Goal: Information Seeking & Learning: Learn about a topic

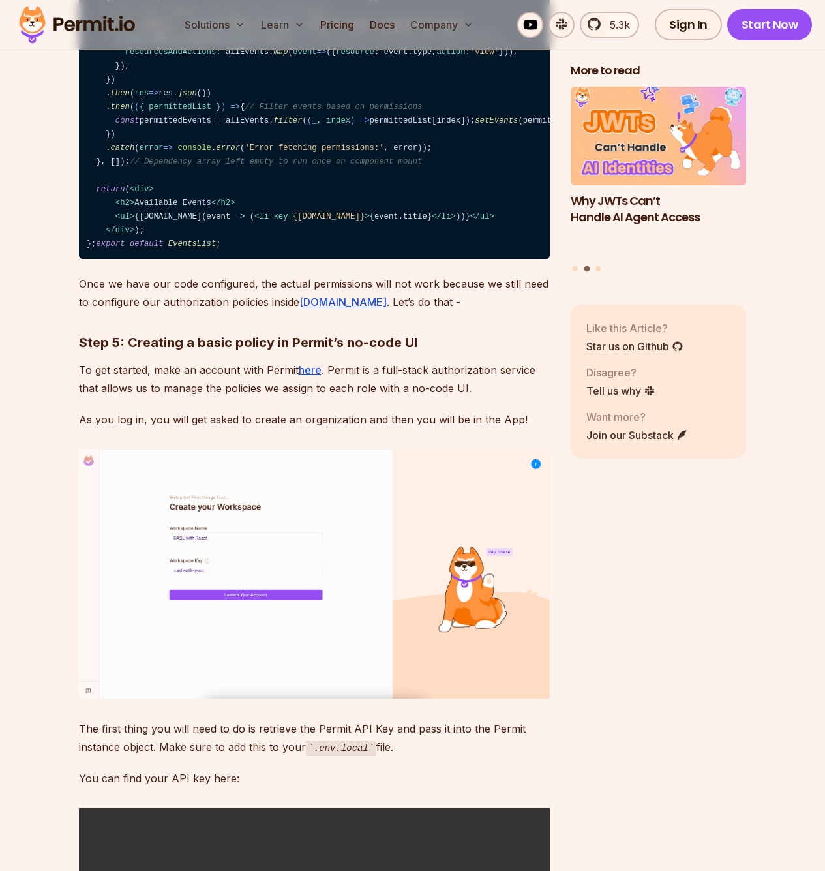
scroll to position [3766, 0]
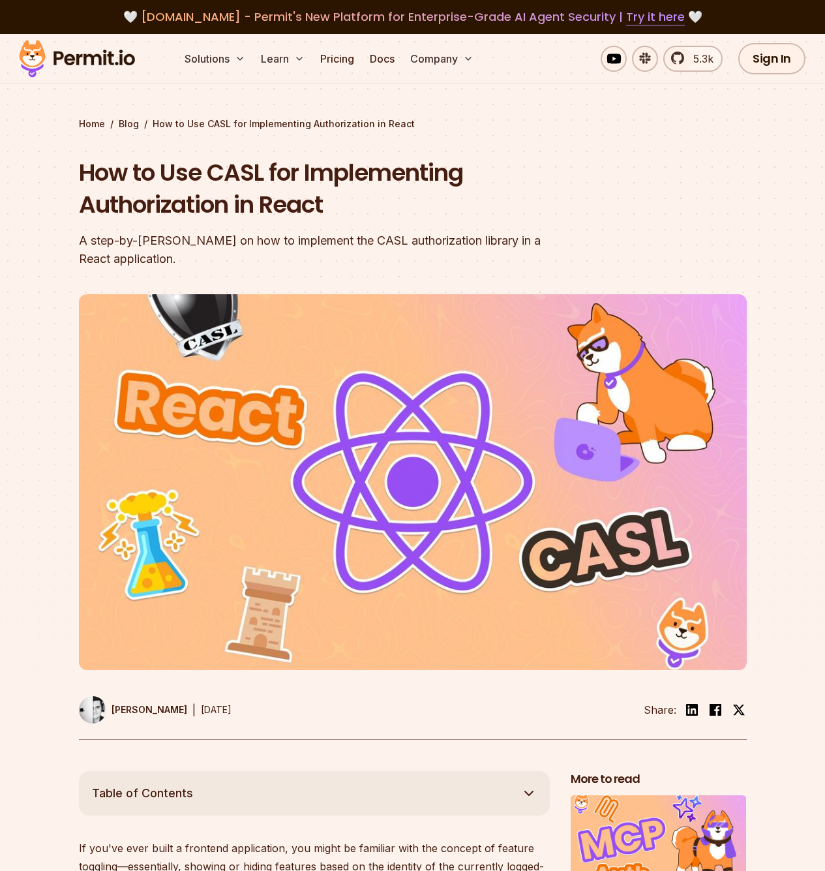
click at [106, 59] on img at bounding box center [77, 59] width 128 height 44
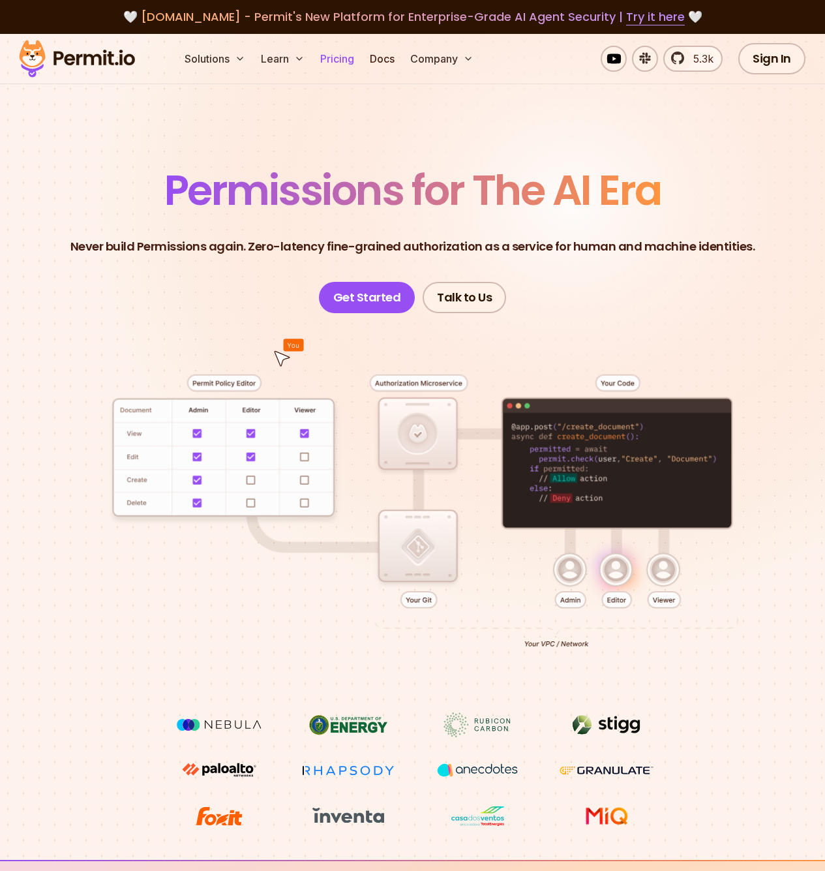
click at [346, 61] on link "Pricing" at bounding box center [337, 59] width 44 height 26
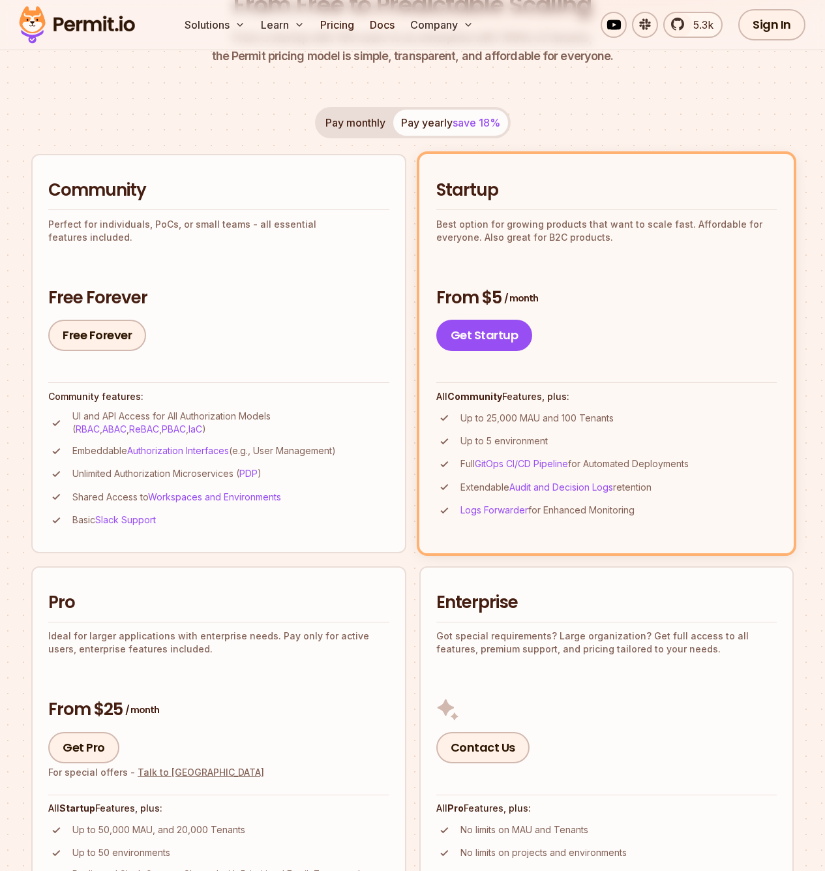
scroll to position [198, 0]
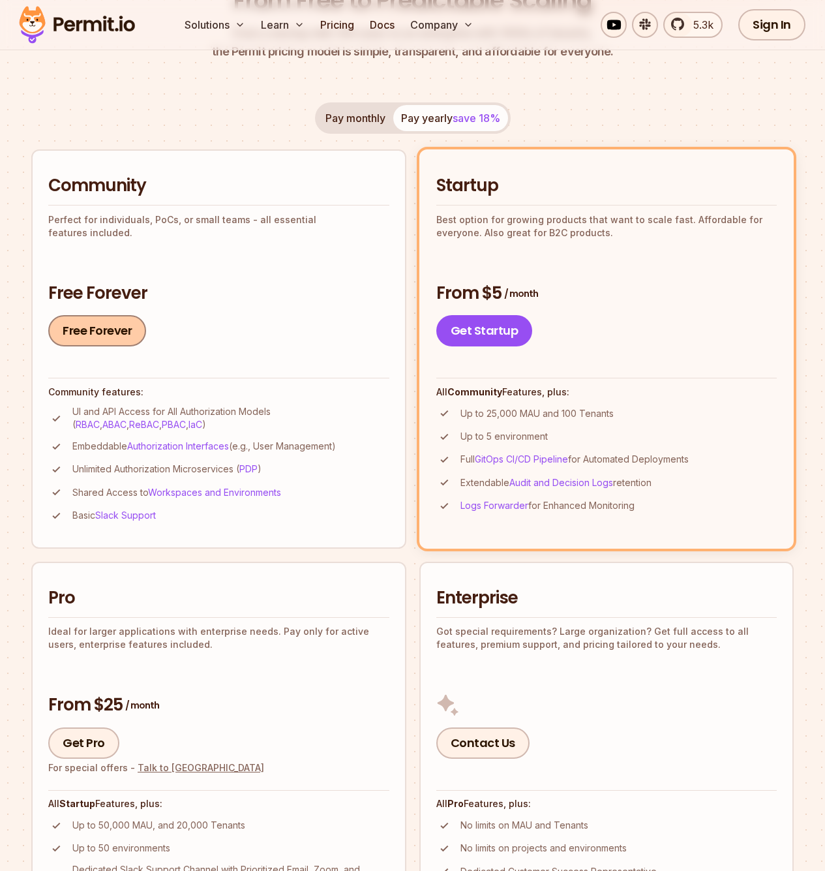
click at [117, 328] on link "Free Forever" at bounding box center [97, 330] width 98 height 31
click at [71, 18] on img at bounding box center [77, 25] width 128 height 44
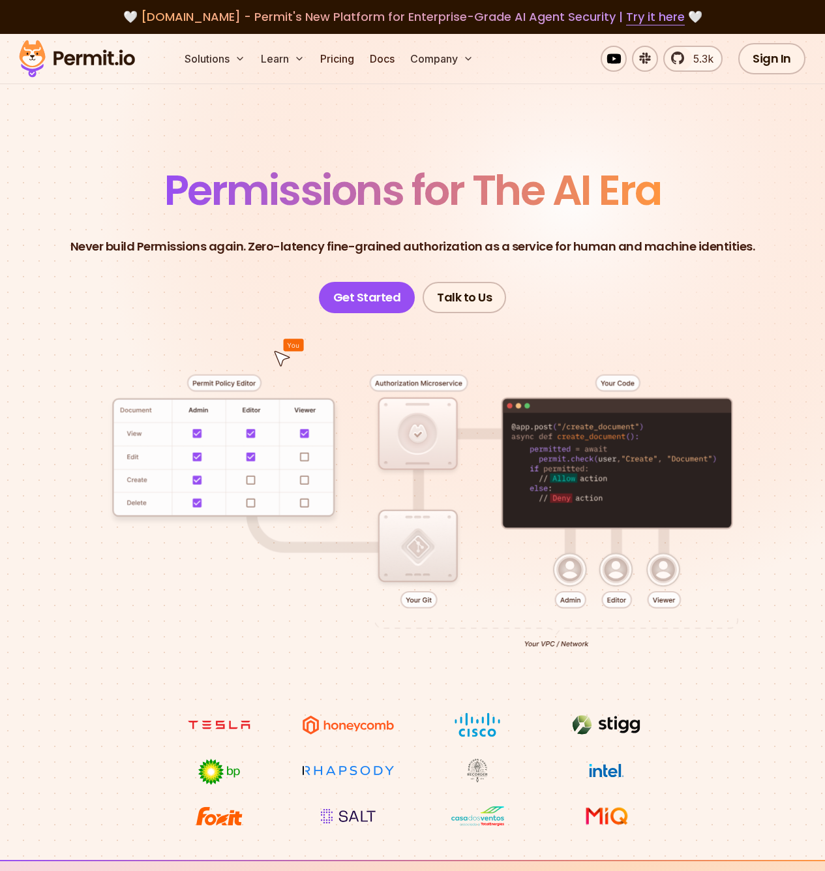
click at [27, 17] on div "🤍 [DOMAIN_NAME] - Permit's New Platform for Enterprise-Grade AI Agent Security …" at bounding box center [412, 17] width 825 height 34
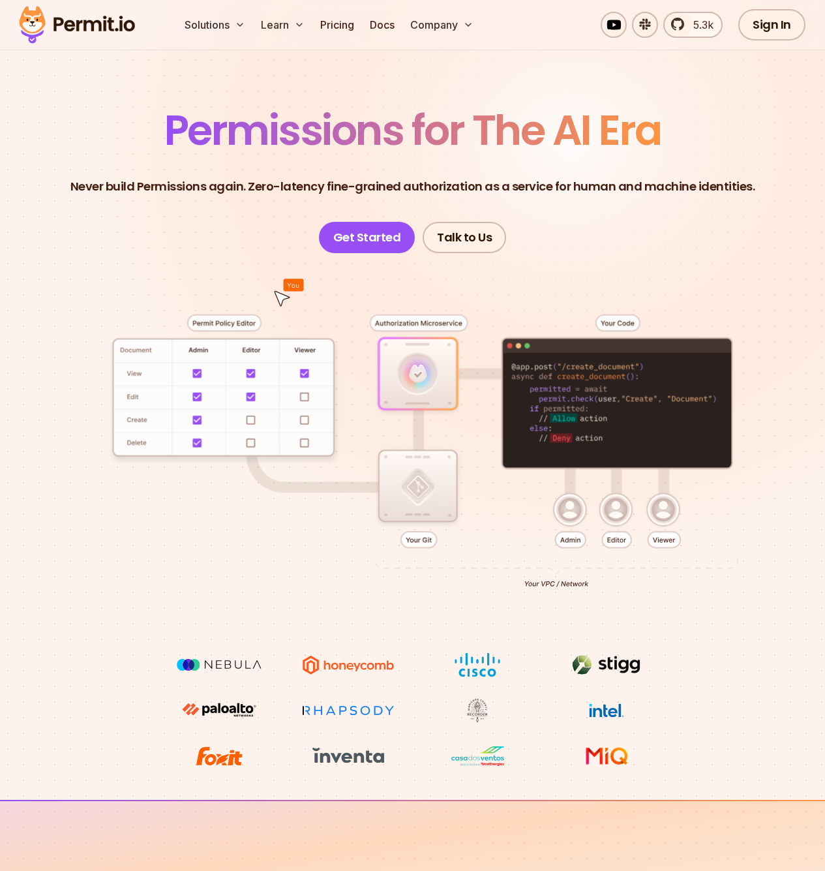
scroll to position [38, 0]
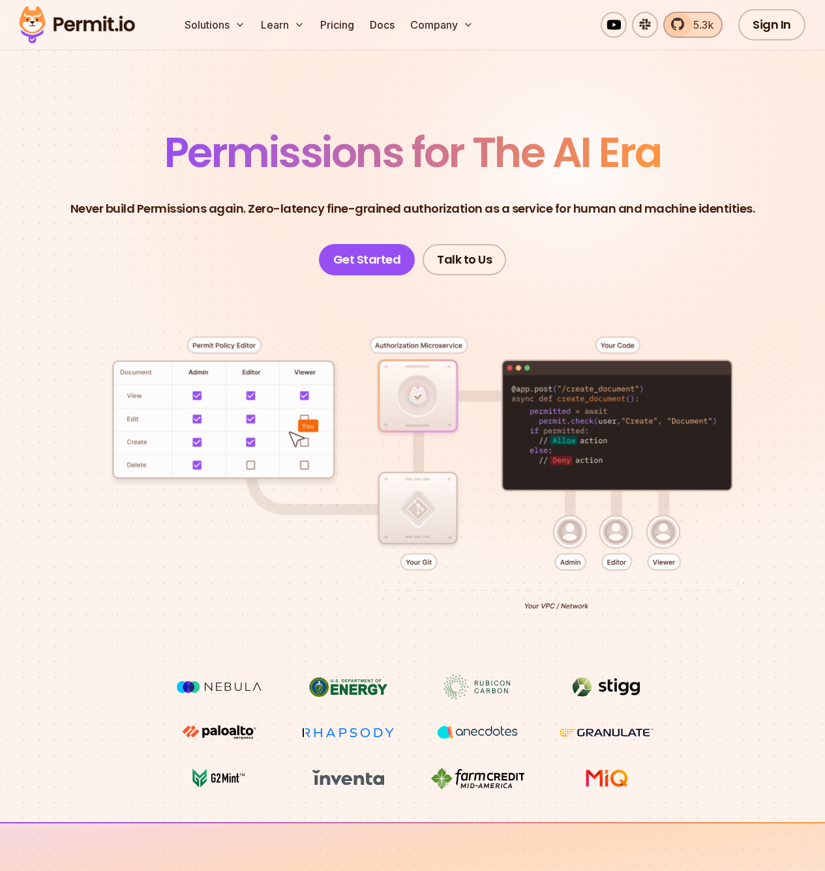
click at [698, 26] on span "5.3k" at bounding box center [700, 25] width 28 height 16
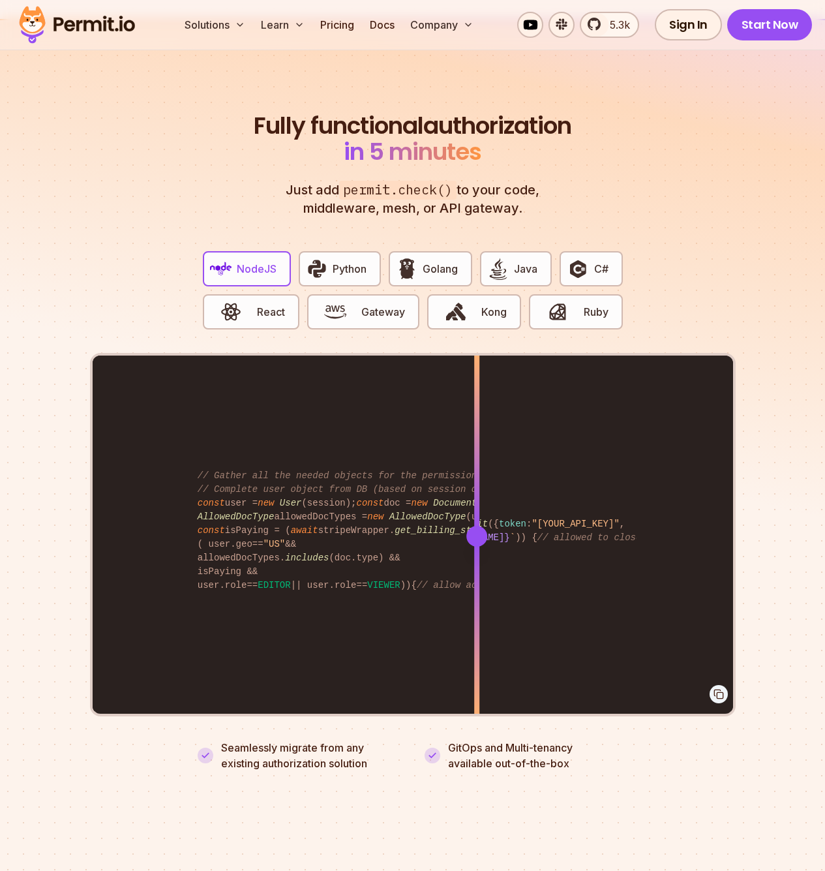
scroll to position [2501, 0]
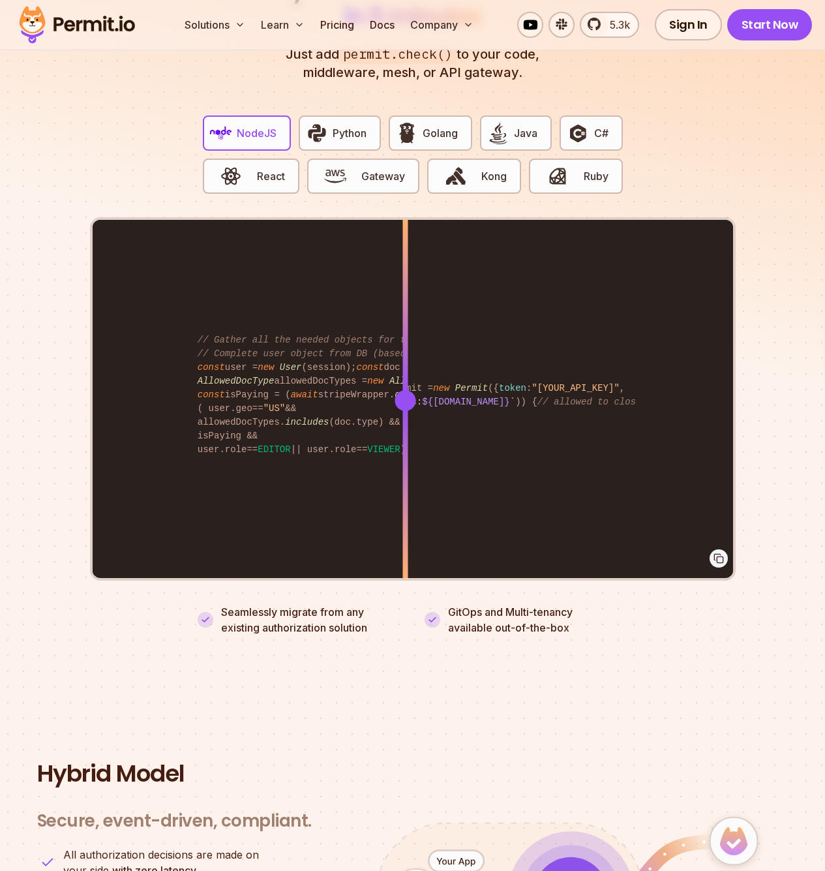
drag, startPoint x: 478, startPoint y: 380, endPoint x: 405, endPoint y: 436, distance: 92.1
click at [405, 436] on div at bounding box center [404, 400] width 5 height 360
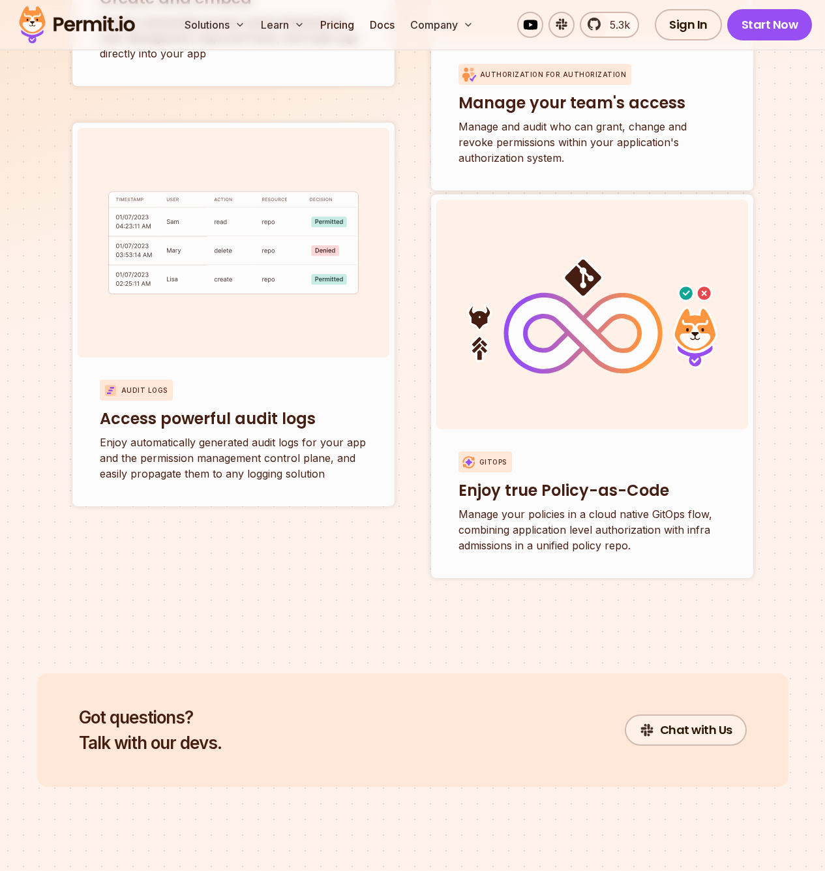
scroll to position [4195, 0]
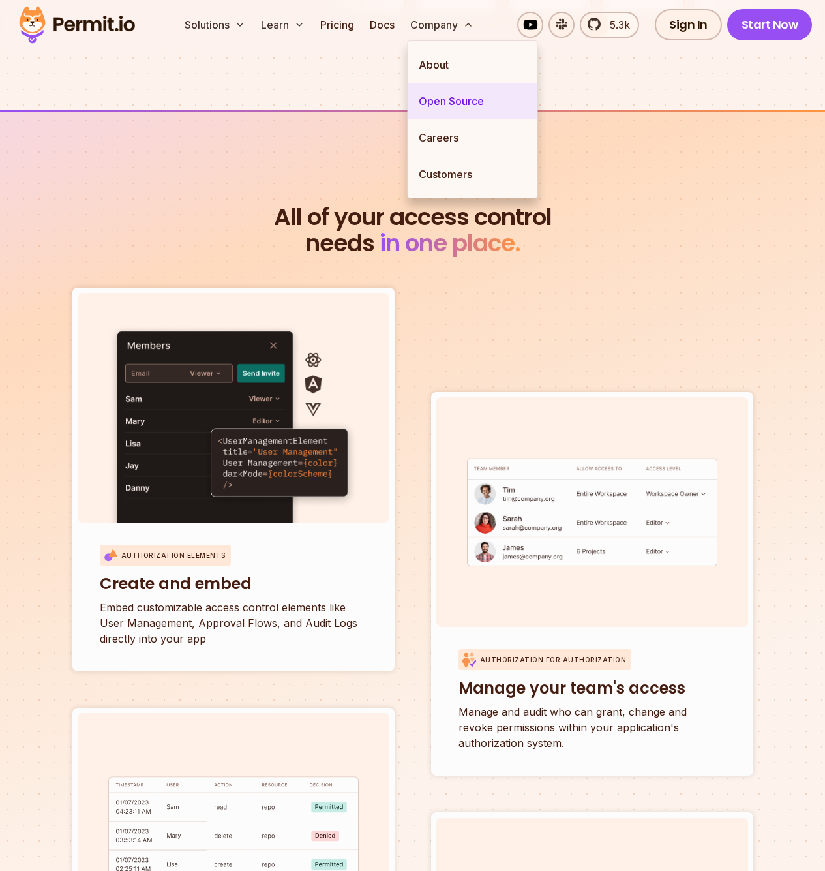
click at [466, 99] on link "Open Source" at bounding box center [472, 101] width 129 height 37
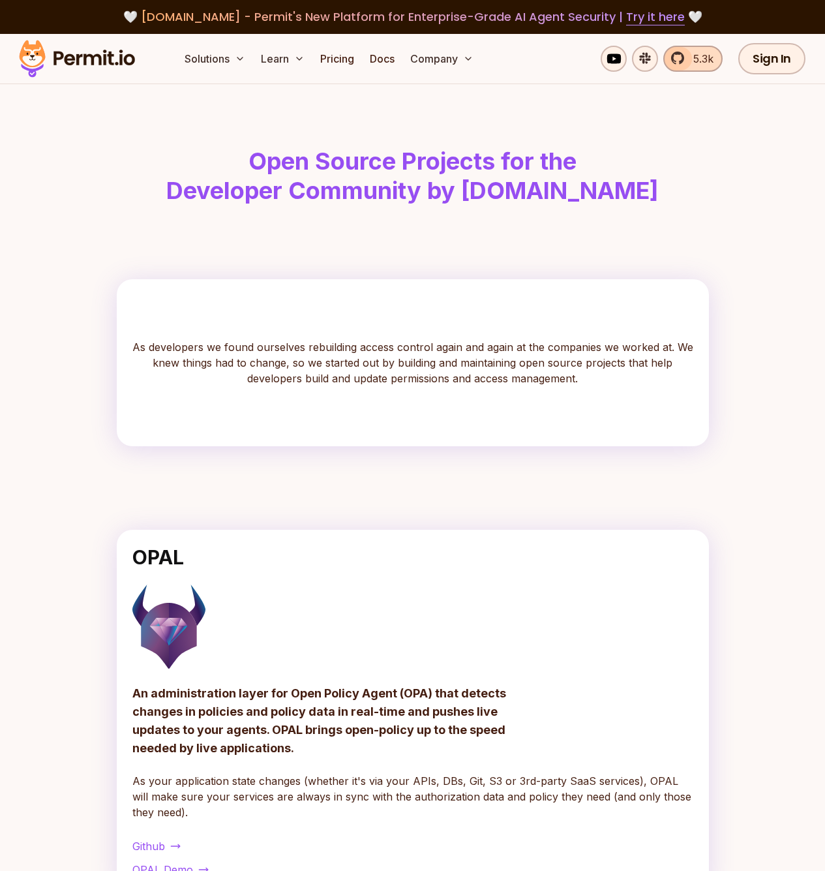
click at [691, 59] on span "5.3k" at bounding box center [700, 59] width 28 height 16
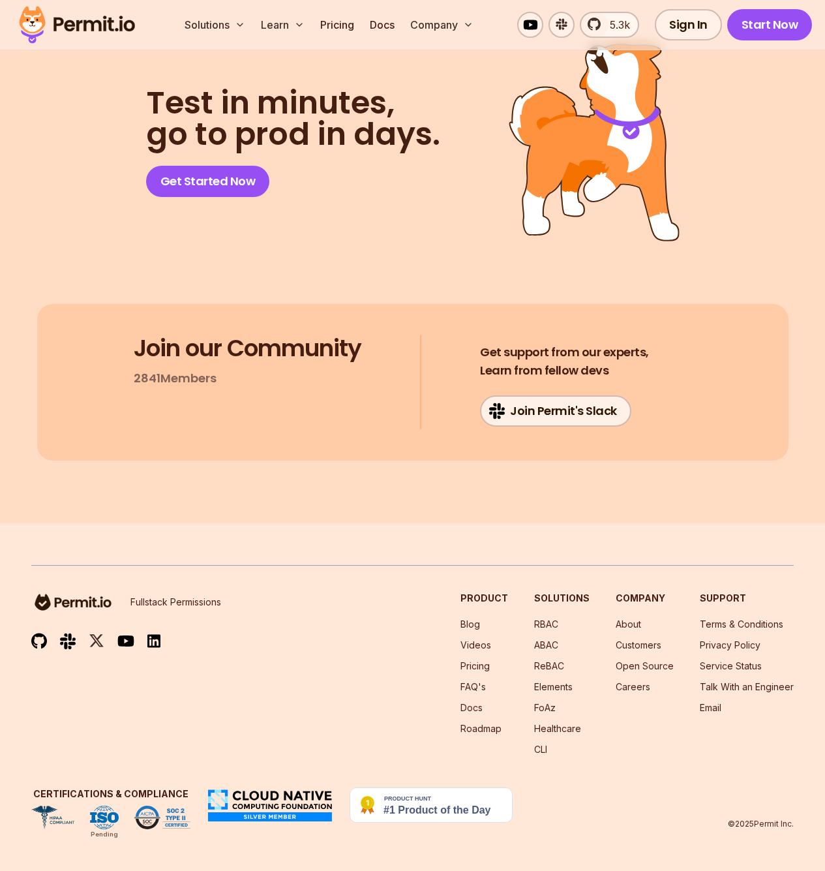
scroll to position [8125, 0]
